Goal: Information Seeking & Learning: Stay updated

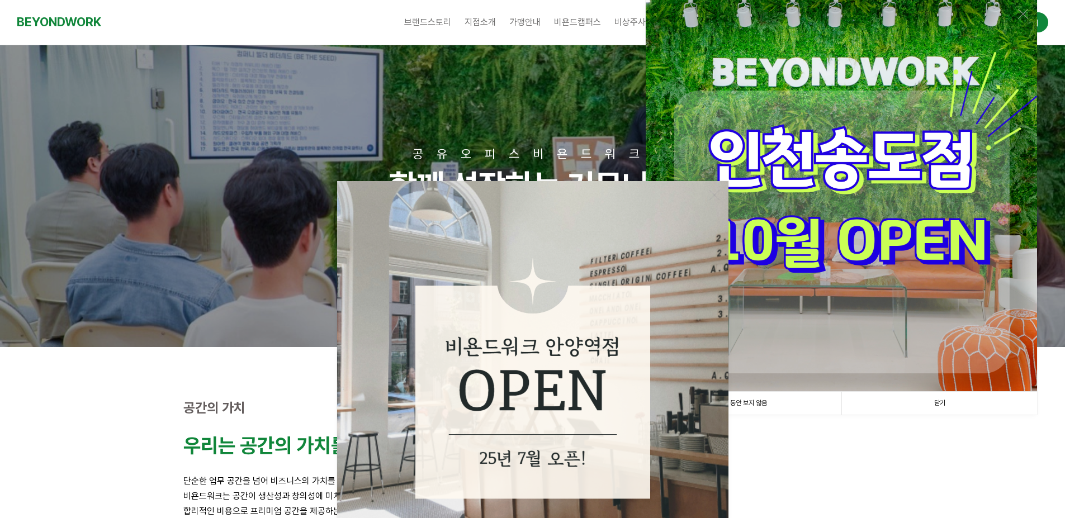
click at [918, 399] on link "닫기" at bounding box center [939, 403] width 196 height 23
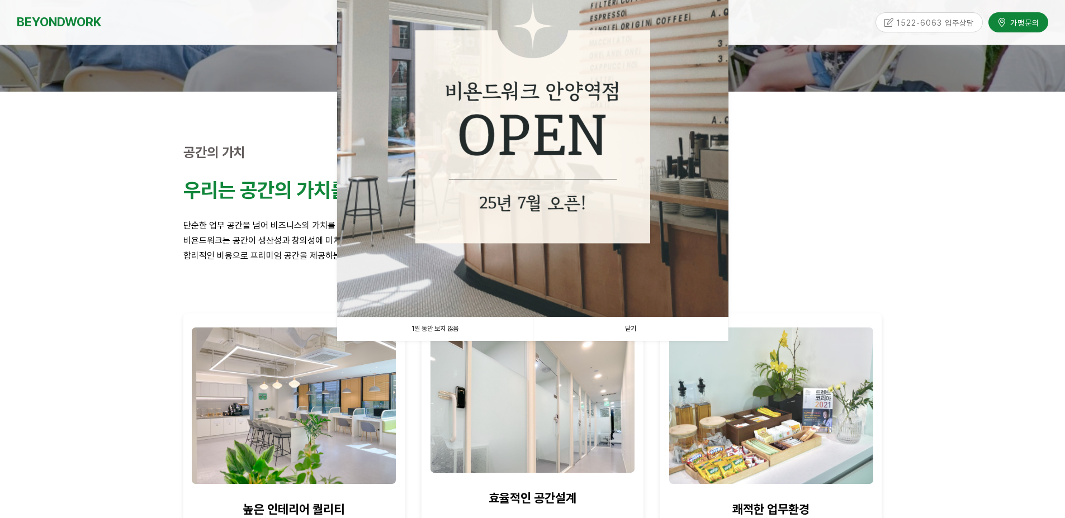
scroll to position [298, 0]
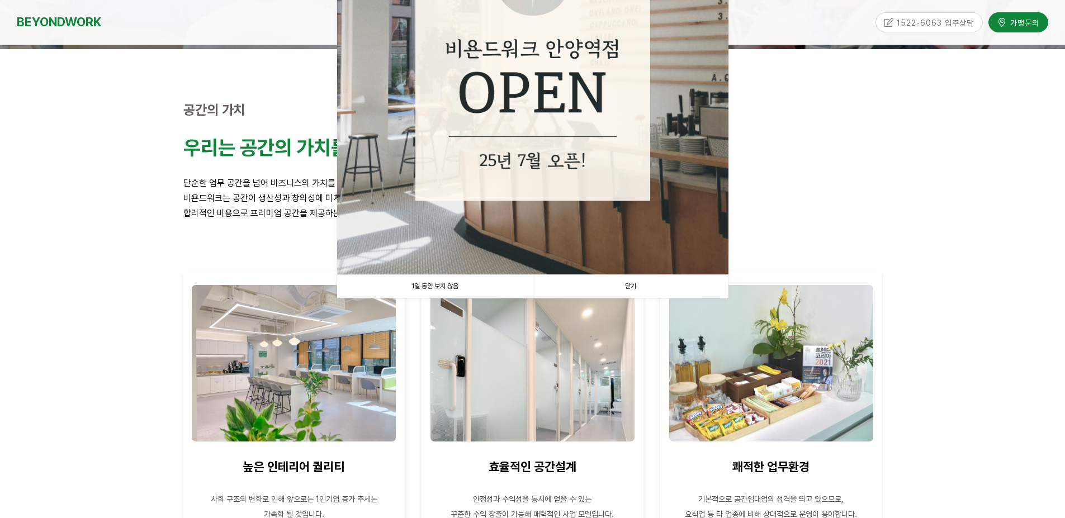
click at [643, 285] on link "닫기" at bounding box center [631, 286] width 196 height 23
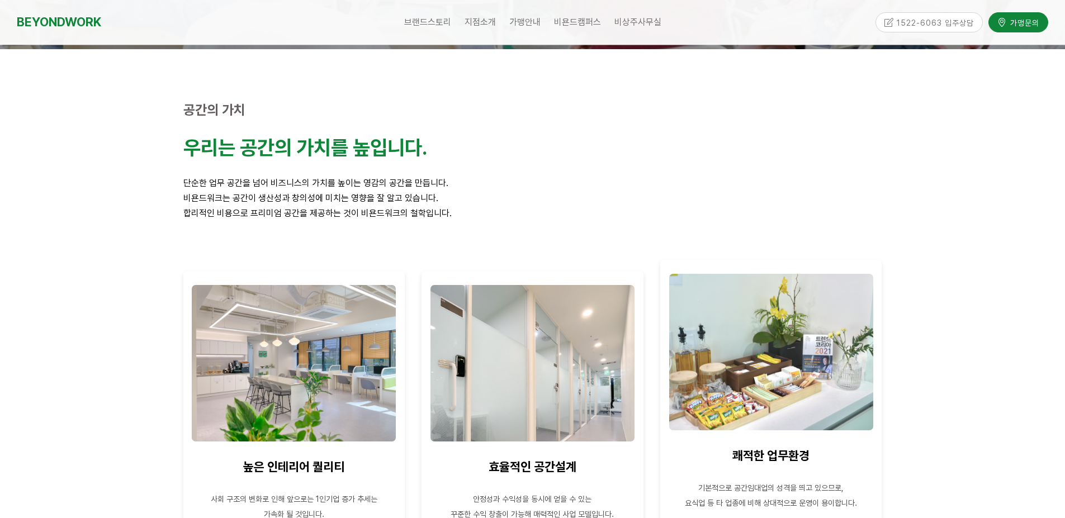
scroll to position [0, 0]
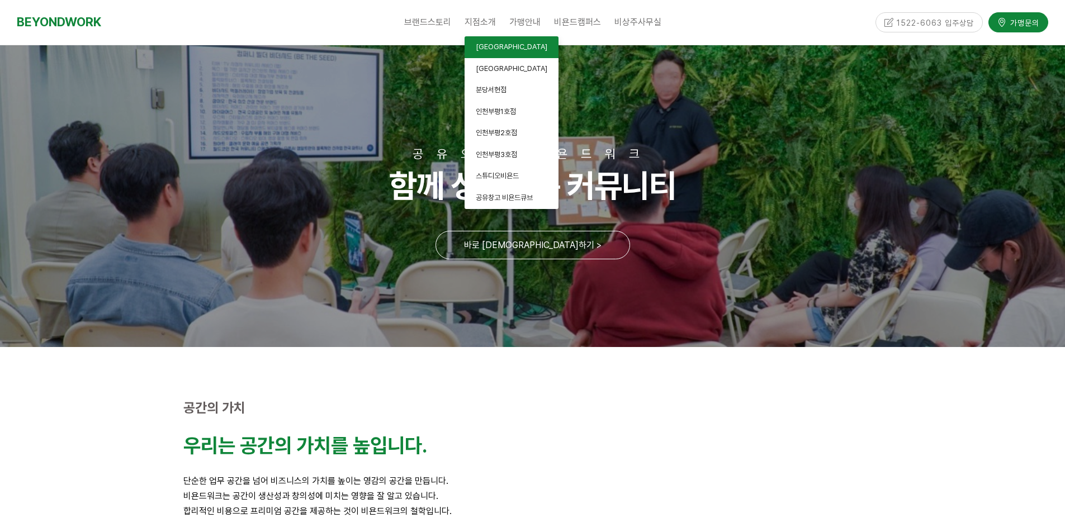
click at [497, 44] on span "[GEOGRAPHIC_DATA]" at bounding box center [512, 46] width 72 height 8
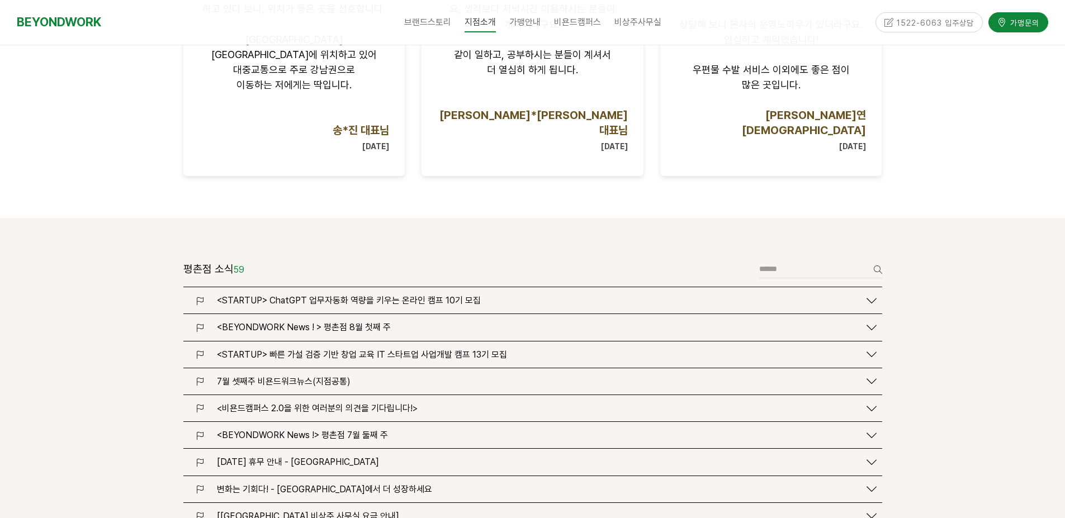
scroll to position [1192, 0]
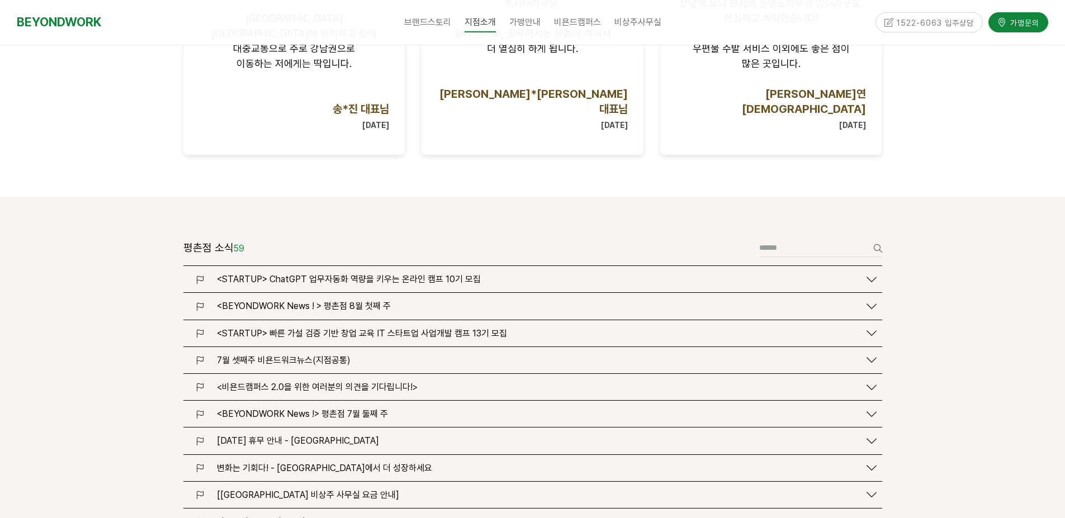
click at [349, 301] on span "<BEYONDWORK News ! > 평촌점 8월 첫째 주" at bounding box center [304, 306] width 174 height 11
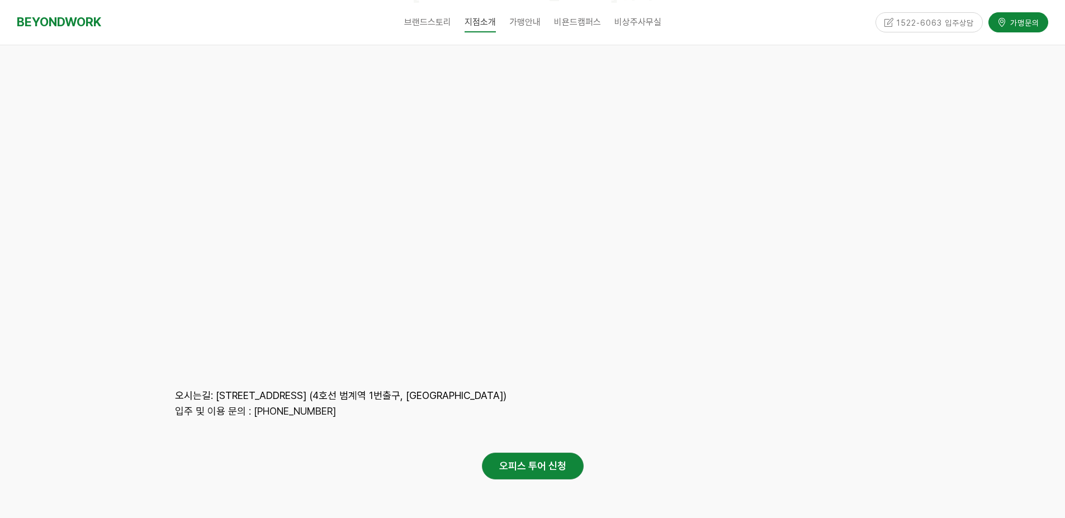
scroll to position [6227, 0]
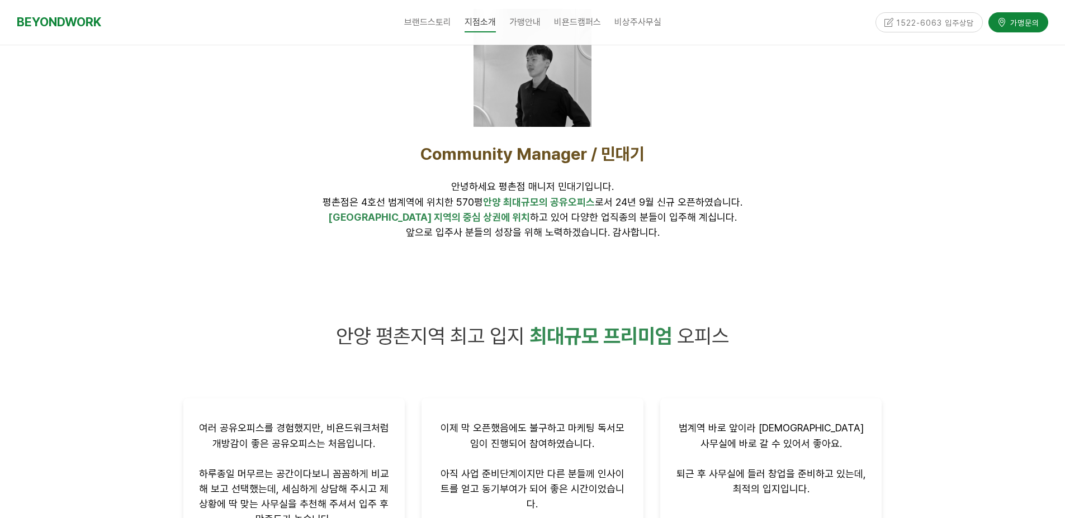
scroll to position [0, 0]
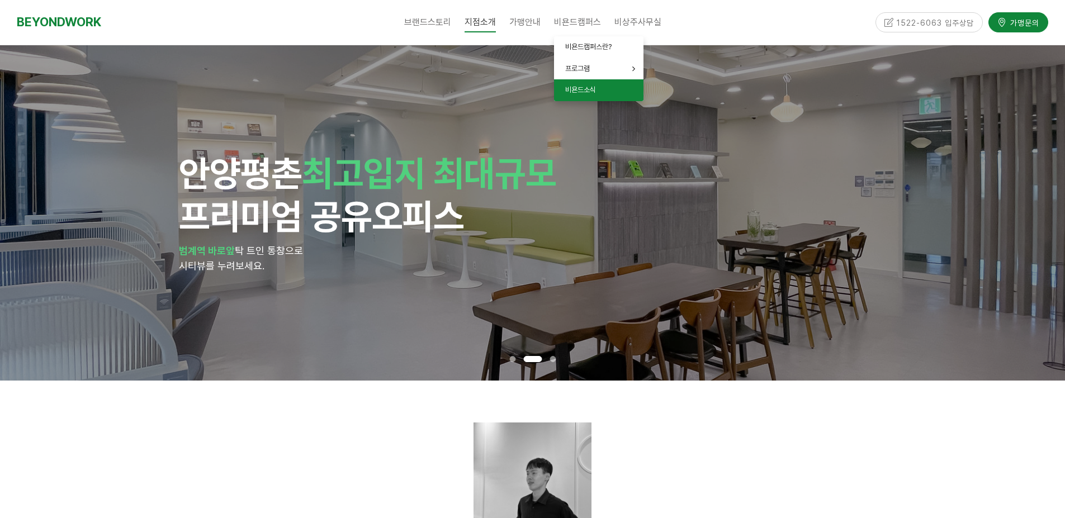
click at [592, 92] on span "비욘드소식" at bounding box center [580, 90] width 31 height 8
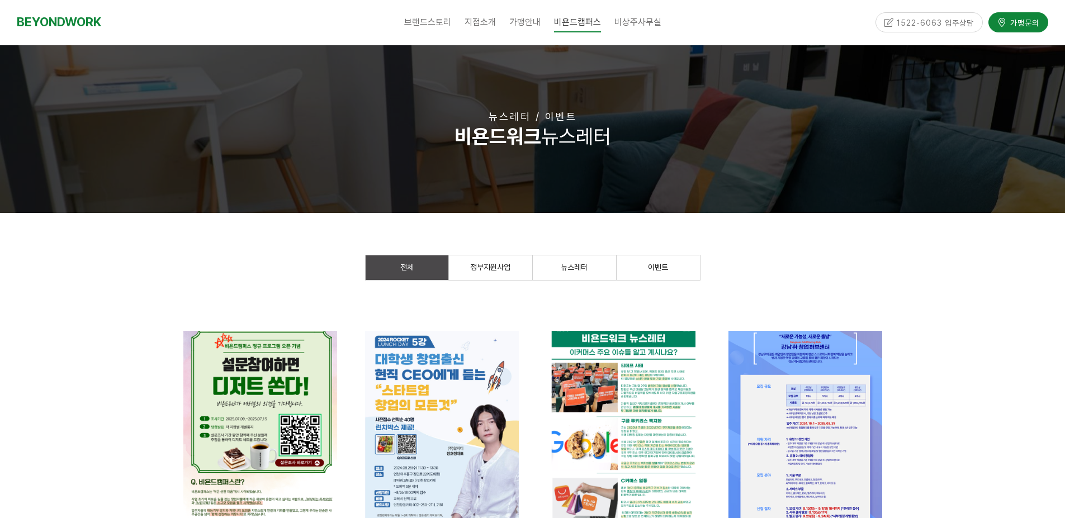
drag, startPoint x: 115, startPoint y: 22, endPoint x: 92, endPoint y: 25, distance: 23.6
click at [108, 23] on div "BEYONDWORK" at bounding box center [108, 22] width 183 height 45
click at [92, 25] on link "BEYONDWORK" at bounding box center [59, 22] width 84 height 21
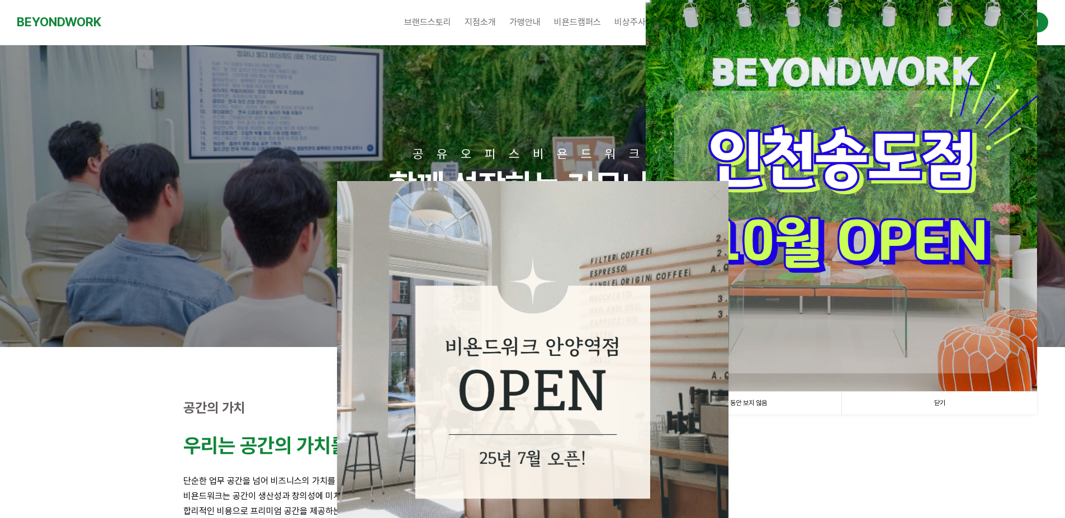
click at [961, 403] on link "닫기" at bounding box center [939, 403] width 196 height 23
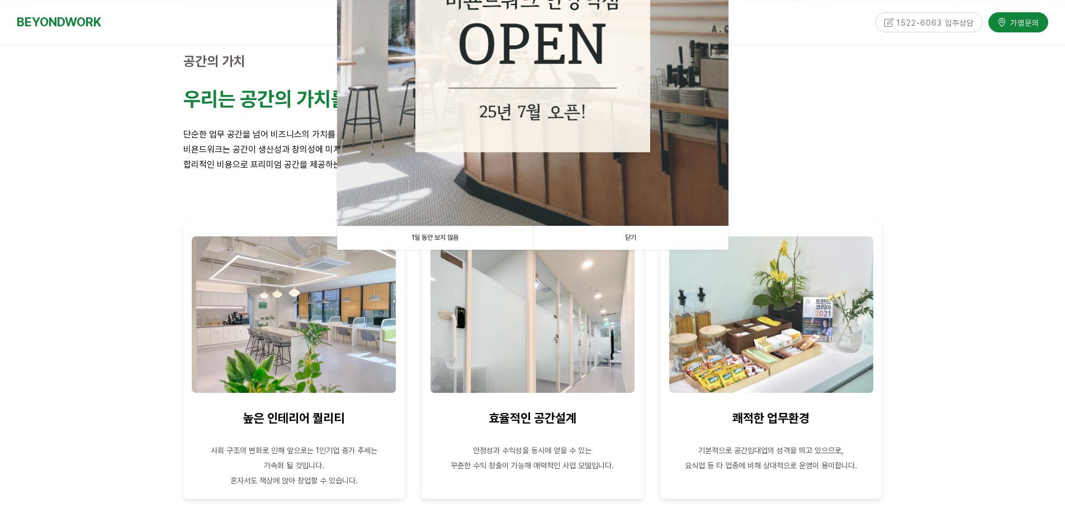
scroll to position [149, 0]
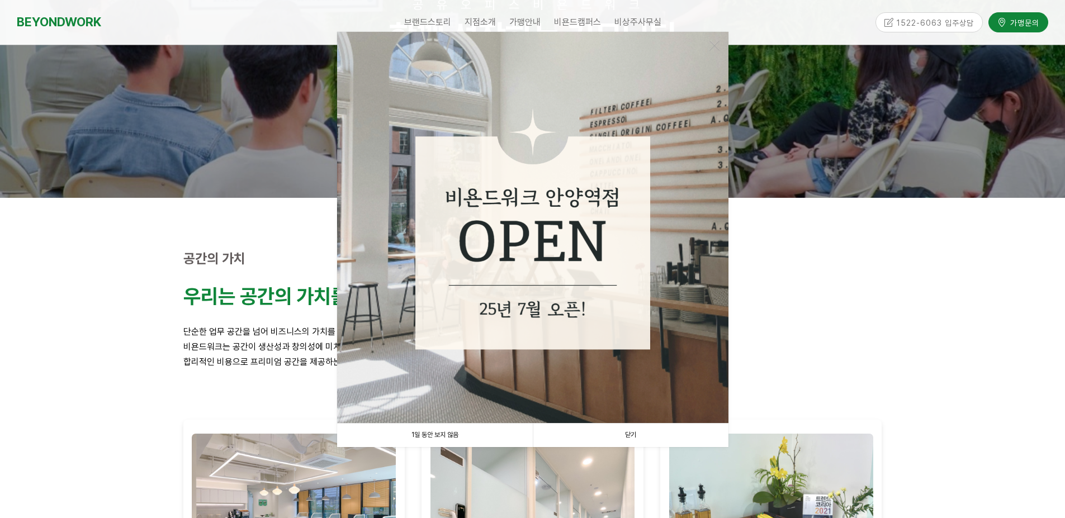
click at [651, 434] on link "닫기" at bounding box center [631, 435] width 196 height 23
